Goal: Task Accomplishment & Management: Complete application form

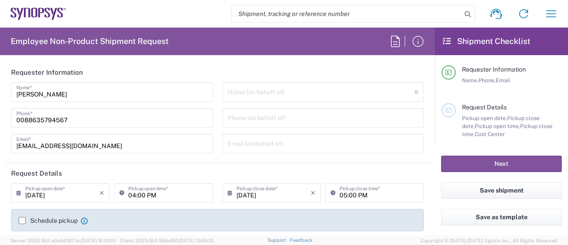
type input "Department"
type input "Delivered at Place"
type input "[GEOGRAPHIC_DATA]"
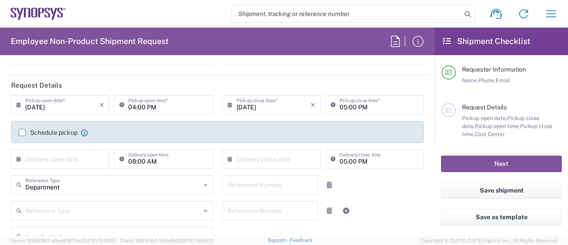
scroll to position [89, 0]
type input "Hsinchu TW12"
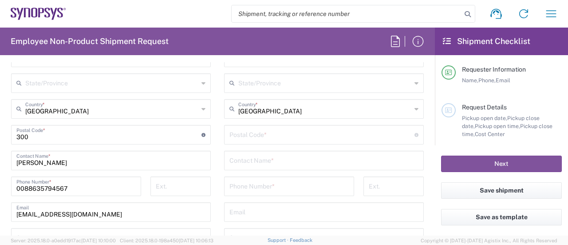
scroll to position [799, 0]
